Goal: Task Accomplishment & Management: Manage account settings

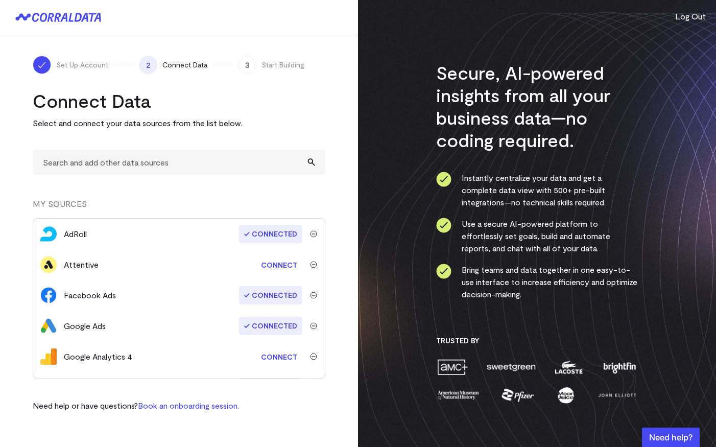
click at [693, 17] on button "Log Out" at bounding box center [690, 16] width 31 height 12
